Goal: Information Seeking & Learning: Learn about a topic

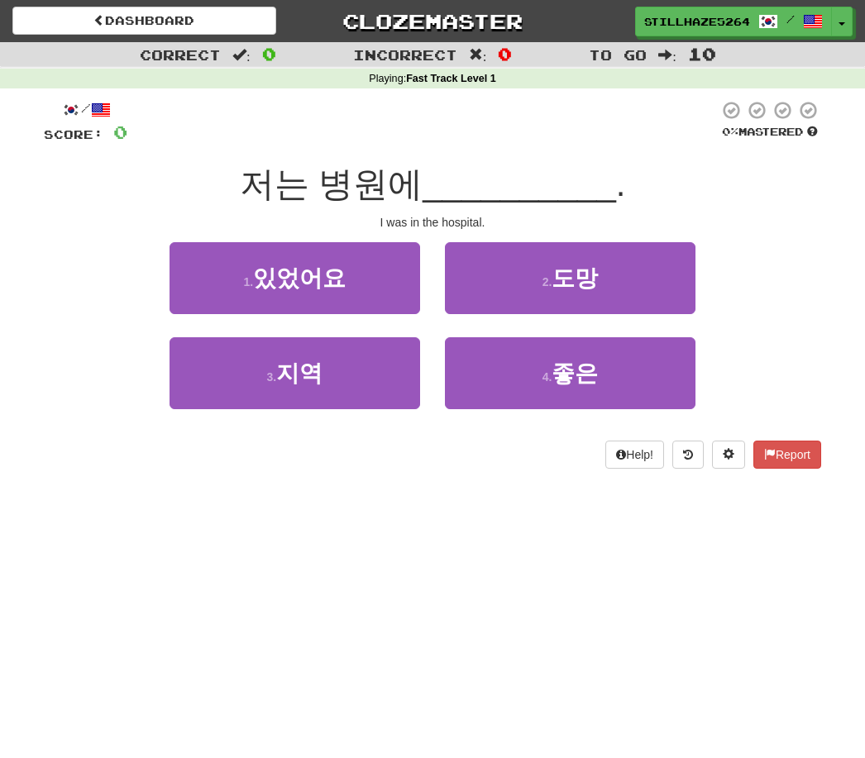
scroll to position [88, 0]
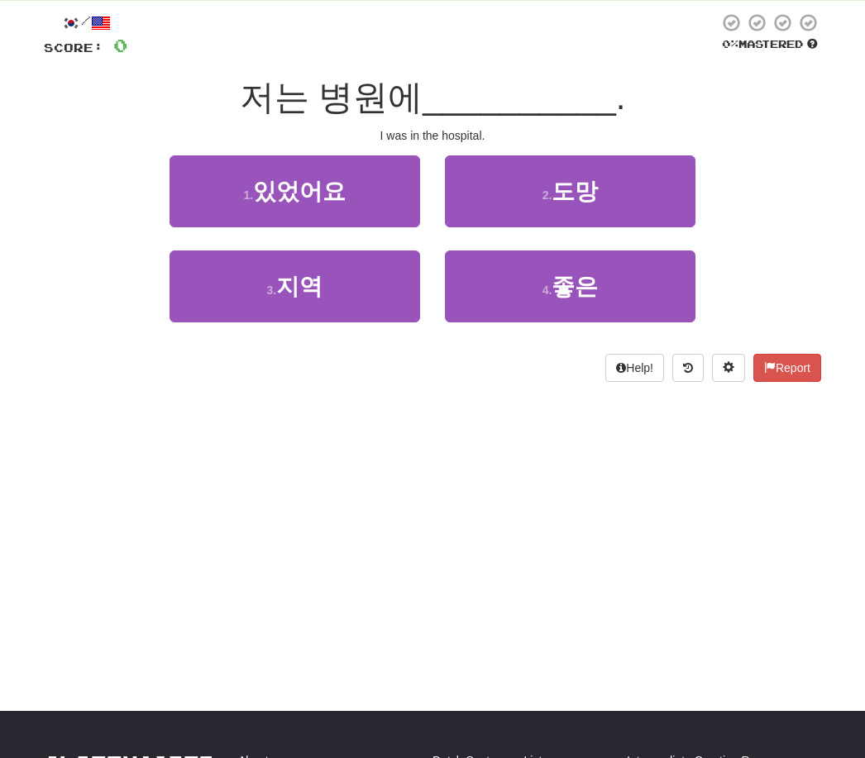
click at [354, 185] on button "1 . 있었어요" at bounding box center [295, 191] width 251 height 72
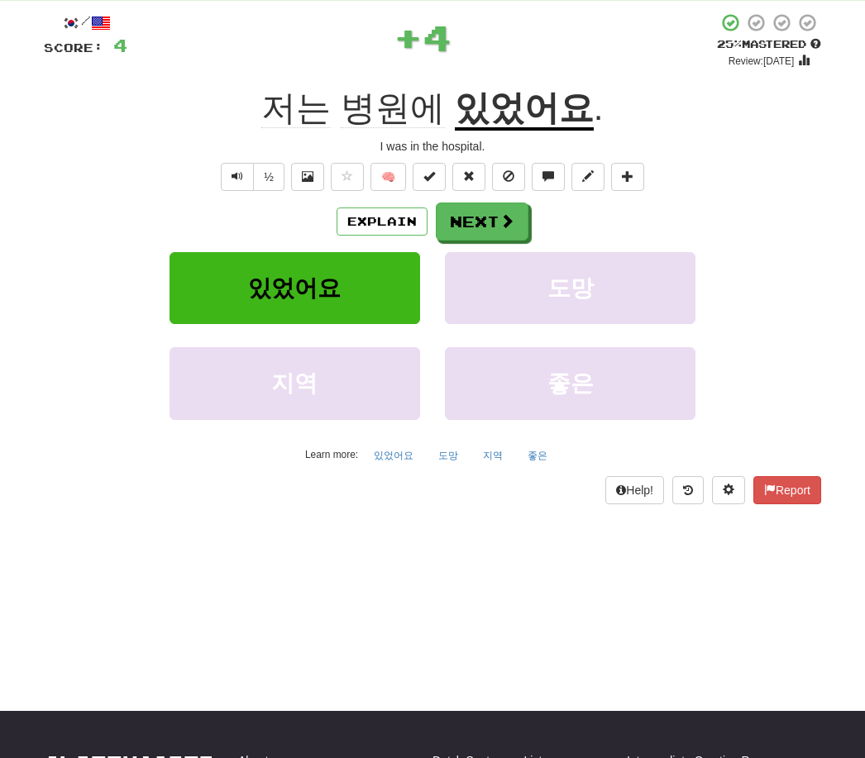
click at [491, 218] on button "Next" at bounding box center [482, 222] width 93 height 38
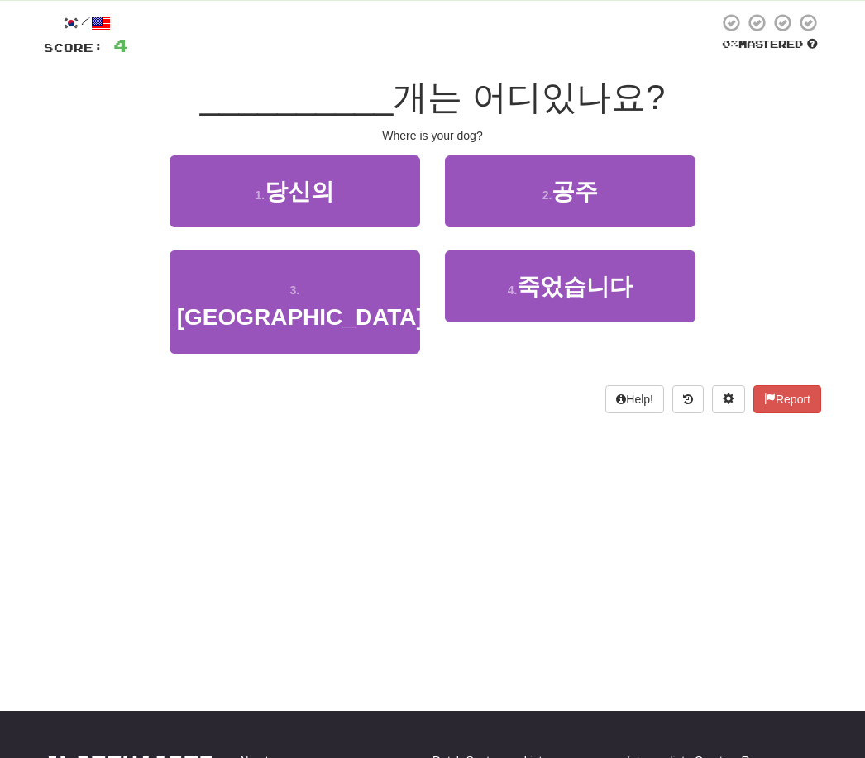
click at [266, 216] on button "1 . 당신의" at bounding box center [295, 191] width 251 height 72
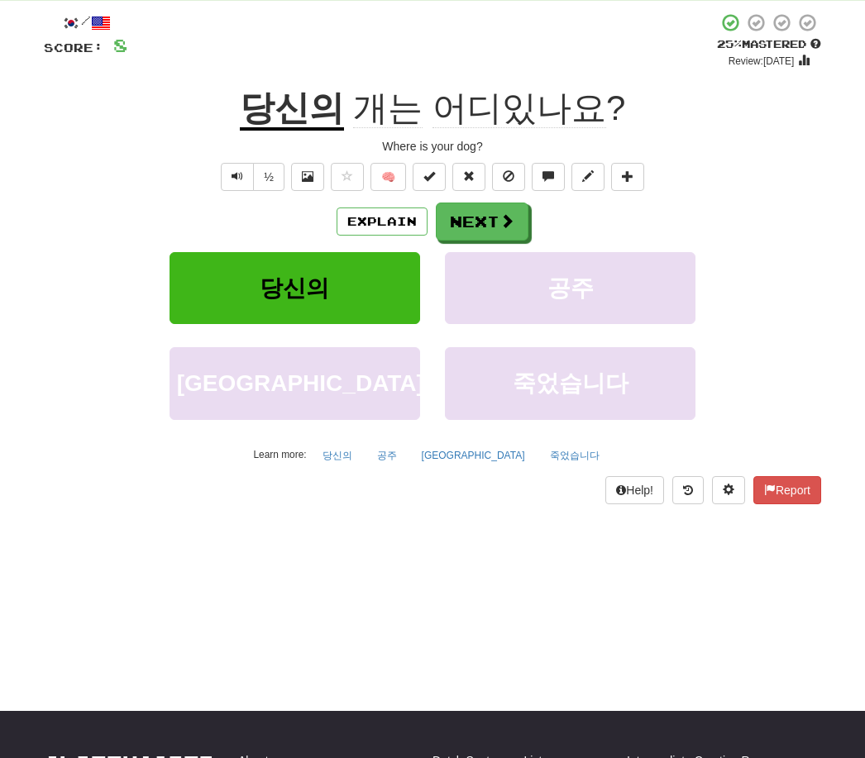
click at [401, 216] on button "Explain" at bounding box center [382, 222] width 91 height 28
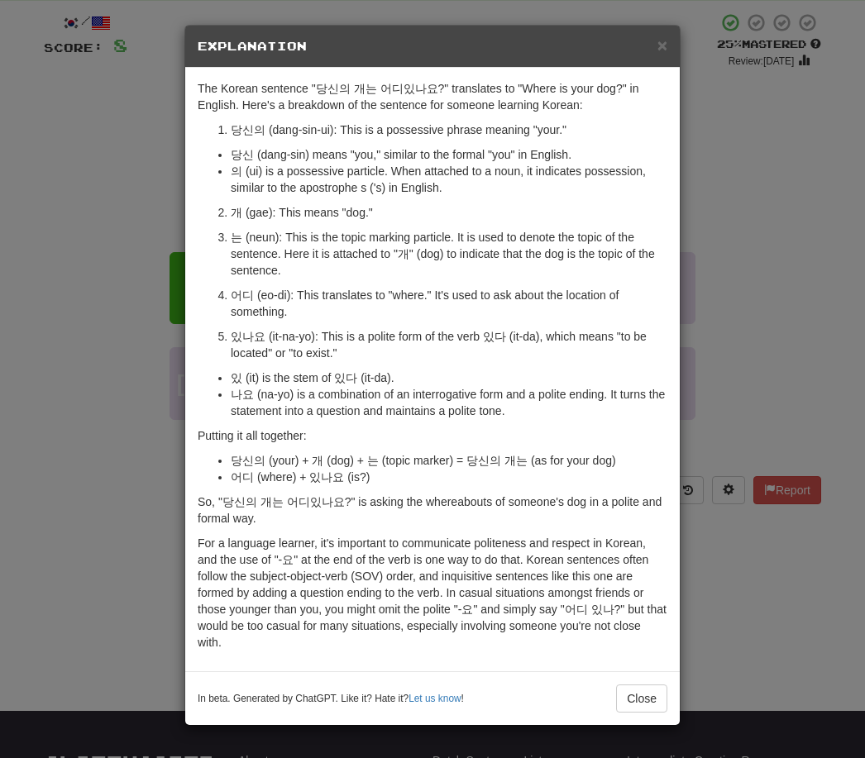
click at [746, 319] on div "× Explanation The Korean sentence "당신의 개는 어디있나요?" translates to "Where is your …" at bounding box center [432, 379] width 865 height 758
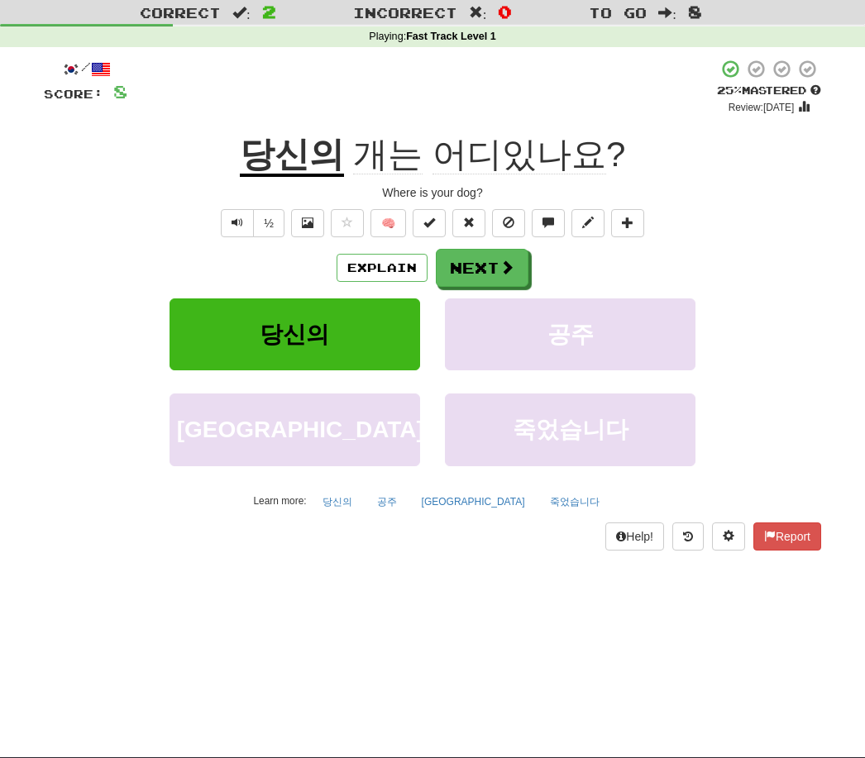
scroll to position [0, 0]
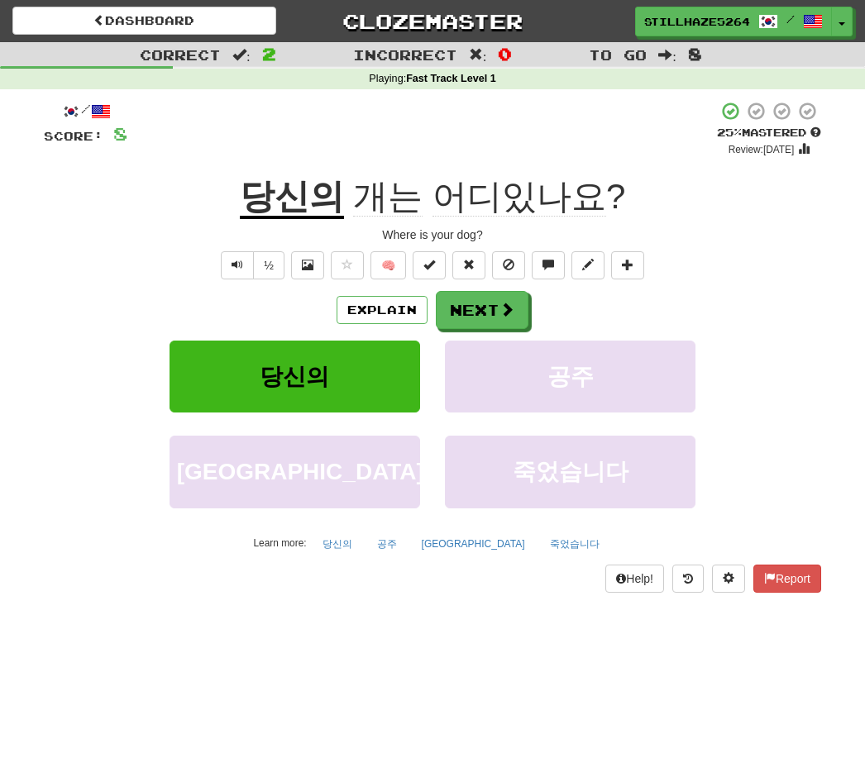
click at [492, 309] on button "Next" at bounding box center [482, 310] width 93 height 38
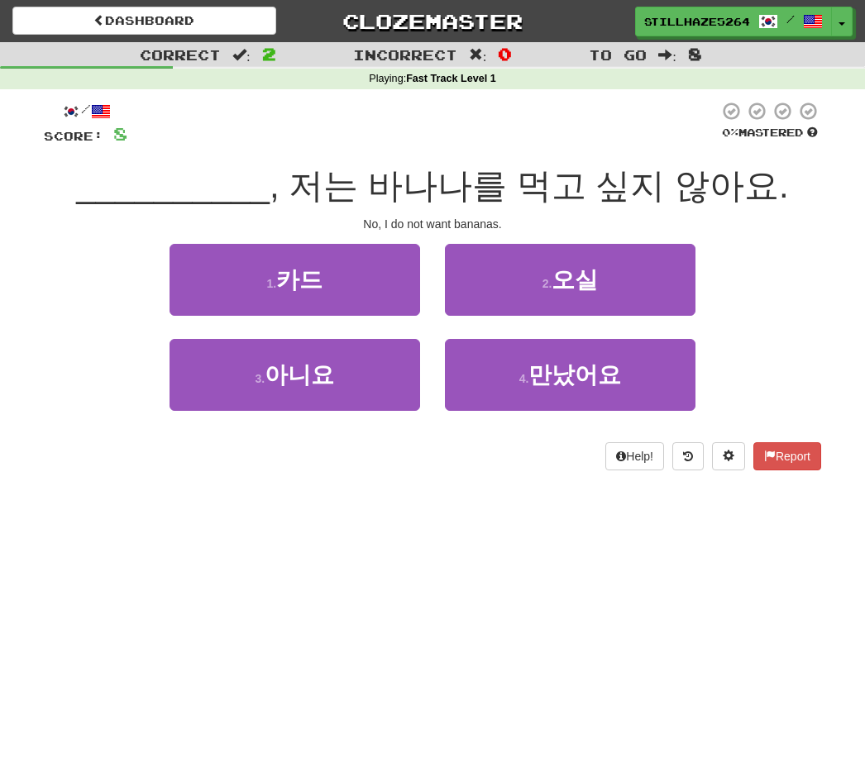
click at [277, 385] on span "아니요" at bounding box center [299, 375] width 69 height 26
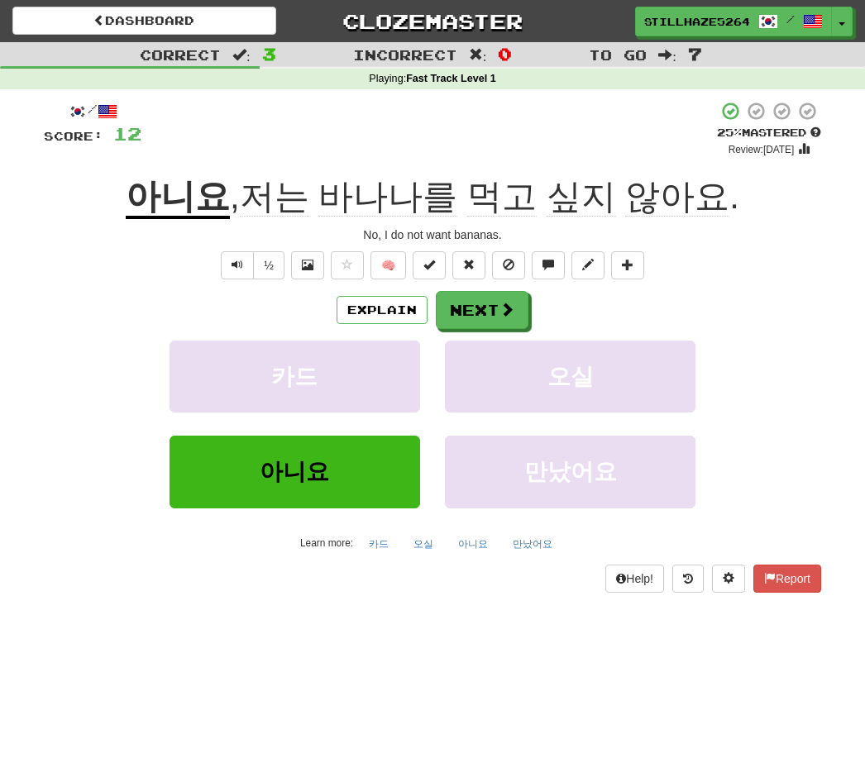
click at [261, 256] on button "½" at bounding box center [268, 265] width 31 height 28
click at [237, 259] on span "Text-to-speech controls" at bounding box center [238, 265] width 12 height 12
click at [470, 310] on button "Next" at bounding box center [482, 310] width 93 height 38
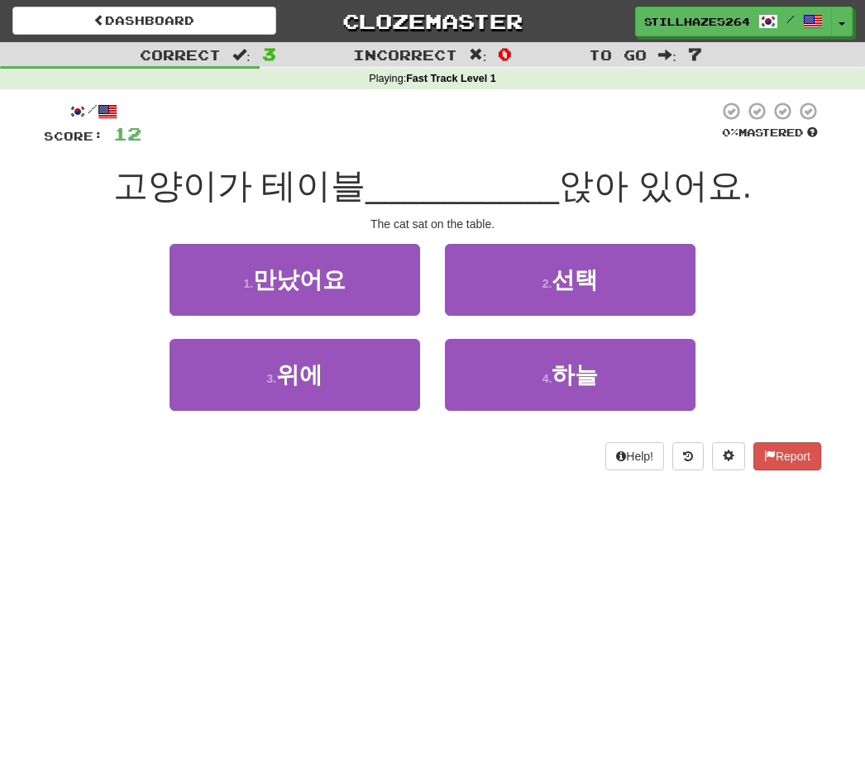
click at [273, 380] on small "3 ." at bounding box center [271, 378] width 10 height 13
